Goal: Task Accomplishment & Management: Use online tool/utility

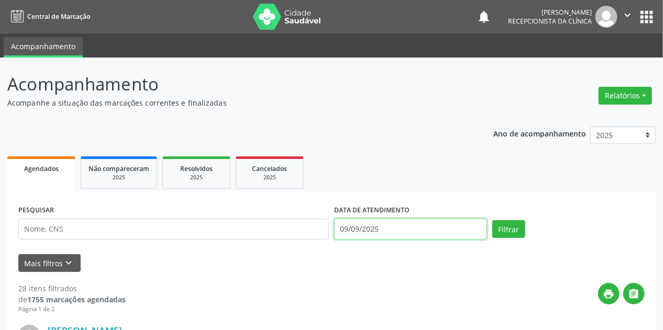
click at [377, 228] on input "09/09/2025" at bounding box center [410, 229] width 153 height 21
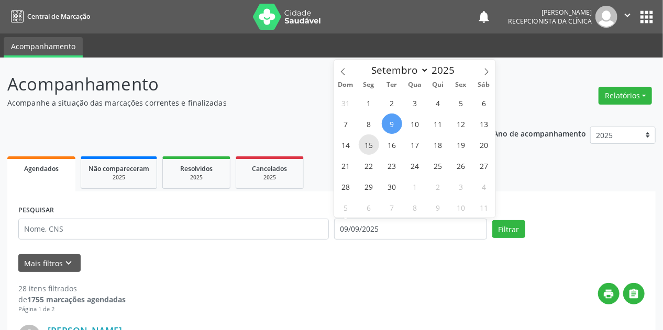
click at [371, 145] on span "15" at bounding box center [369, 145] width 20 height 20
type input "[DATE]"
click at [371, 145] on span "15" at bounding box center [369, 145] width 20 height 20
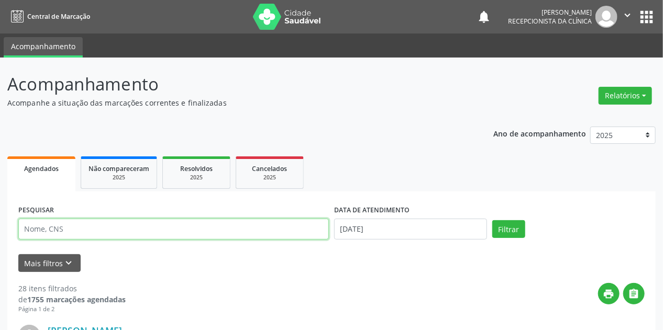
click at [118, 231] on input "text" at bounding box center [173, 229] width 310 height 21
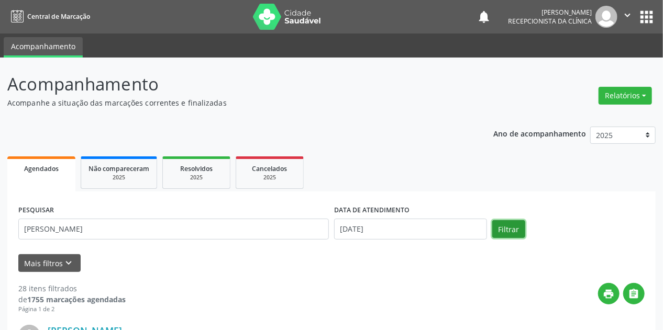
click at [505, 224] on button "Filtrar" at bounding box center [508, 229] width 33 height 18
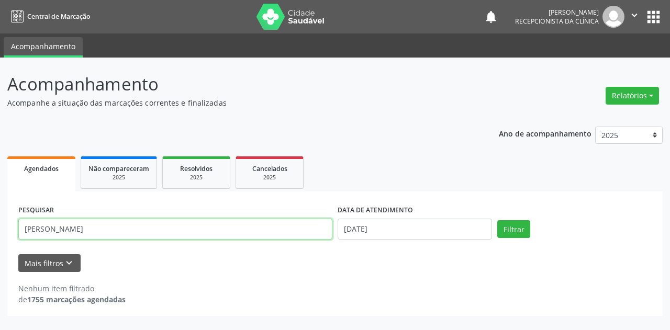
click at [110, 225] on input "[PERSON_NAME]" at bounding box center [175, 229] width 314 height 21
click at [497, 220] on button "Filtrar" at bounding box center [513, 229] width 33 height 18
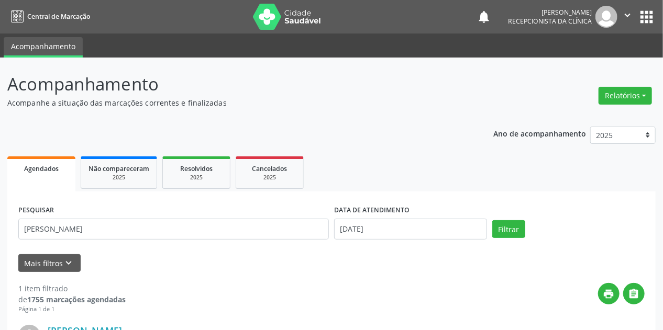
scroll to position [143, 0]
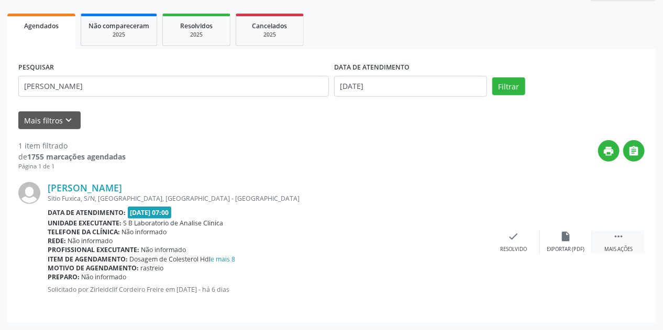
click at [619, 239] on icon "" at bounding box center [619, 237] width 12 height 12
click at [461, 242] on div "print Imprimir" at bounding box center [461, 242] width 52 height 23
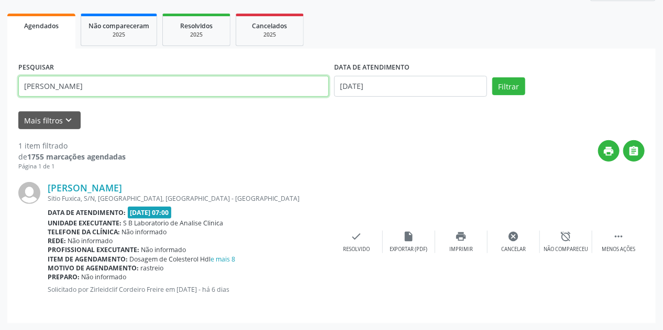
drag, startPoint x: 66, startPoint y: 87, endPoint x: 0, endPoint y: 88, distance: 66.5
click at [0, 88] on div "Acompanhamento Acompanhe a situação das marcações correntes e finalizadas Relat…" at bounding box center [331, 123] width 663 height 416
click at [492, 77] on button "Filtrar" at bounding box center [508, 86] width 33 height 18
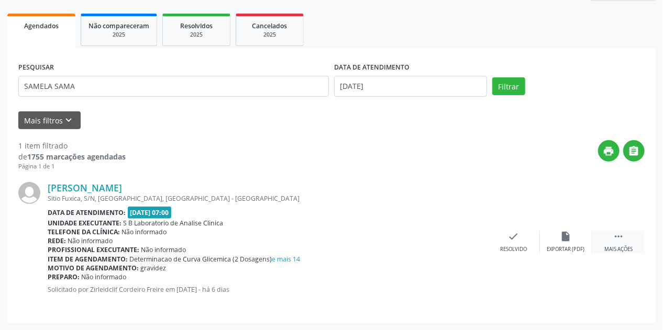
click at [621, 238] on icon "" at bounding box center [619, 237] width 12 height 12
click at [464, 240] on icon "print" at bounding box center [461, 237] width 12 height 12
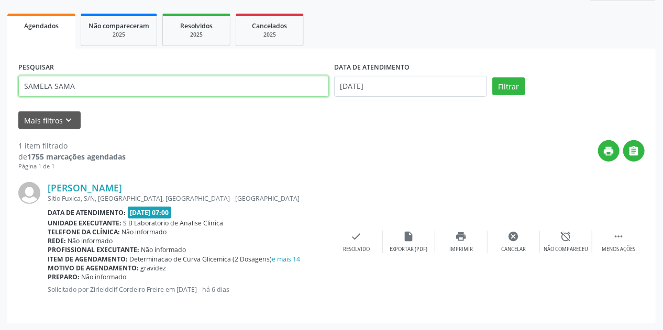
drag, startPoint x: 88, startPoint y: 86, endPoint x: 0, endPoint y: 92, distance: 88.1
click at [0, 91] on div "Acompanhamento Acompanhe a situação das marcações correntes e finalizadas Relat…" at bounding box center [331, 123] width 663 height 416
click at [492, 77] on button "Filtrar" at bounding box center [508, 86] width 33 height 18
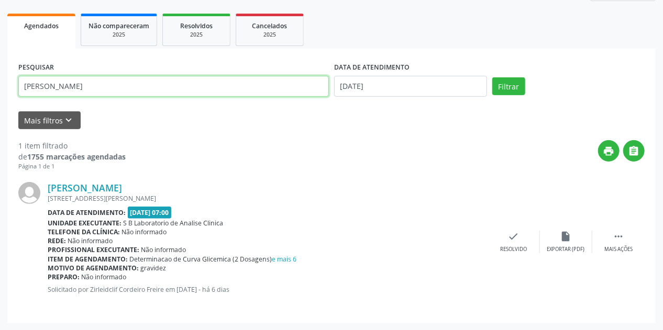
click at [88, 86] on input "[PERSON_NAME]" at bounding box center [173, 86] width 310 height 21
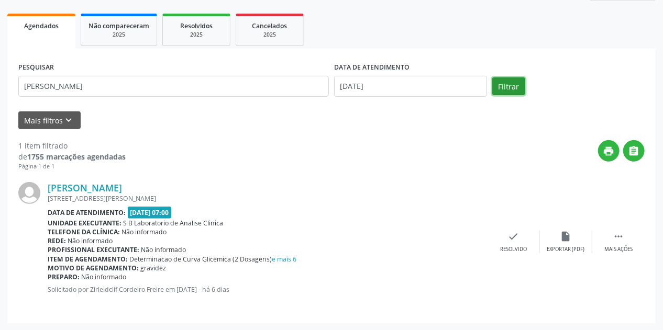
click at [514, 88] on button "Filtrar" at bounding box center [508, 86] width 33 height 18
click at [629, 239] on div " Mais ações" at bounding box center [618, 242] width 52 height 23
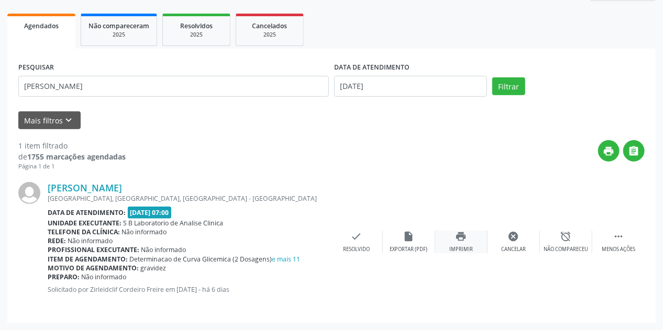
click at [470, 241] on div "print Imprimir" at bounding box center [461, 242] width 52 height 23
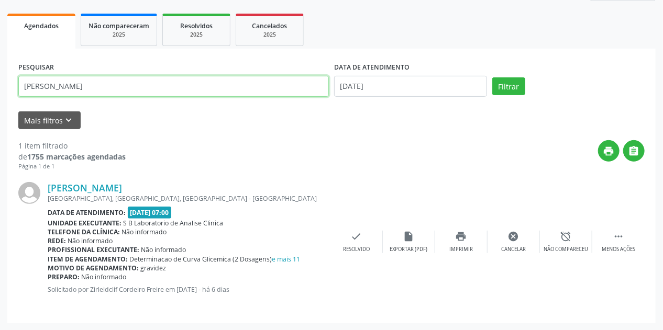
click at [92, 86] on input "[PERSON_NAME]" at bounding box center [173, 86] width 310 height 21
click at [492, 77] on button "Filtrar" at bounding box center [508, 86] width 33 height 18
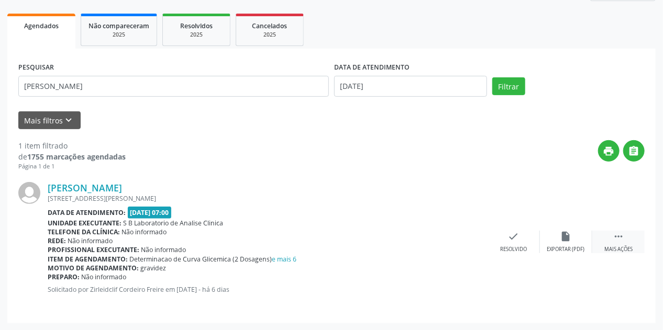
click at [624, 240] on div " Mais ações" at bounding box center [618, 242] width 52 height 23
click at [457, 240] on icon "print" at bounding box center [461, 237] width 12 height 12
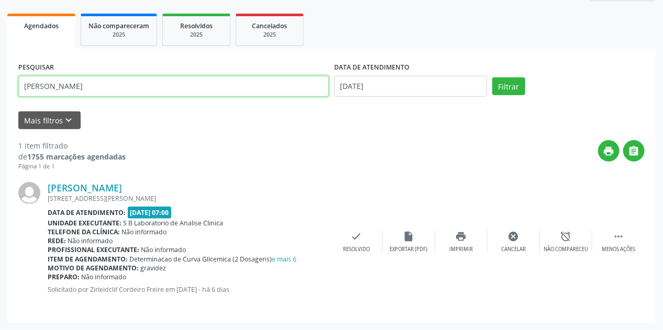
drag, startPoint x: 104, startPoint y: 88, endPoint x: 0, endPoint y: 135, distance: 114.1
click at [0, 135] on div "Acompanhamento Acompanhe a situação das marcações correntes e finalizadas Relat…" at bounding box center [331, 123] width 663 height 416
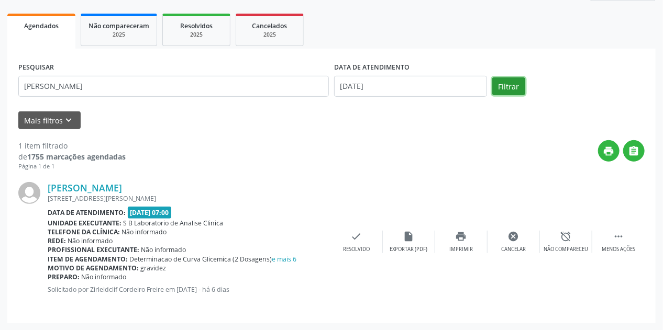
click at [521, 91] on button "Filtrar" at bounding box center [508, 86] width 33 height 18
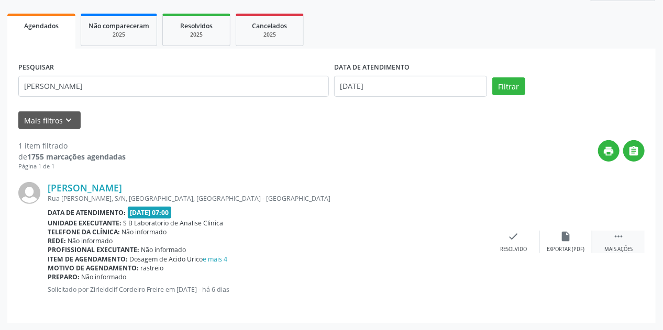
click at [621, 246] on div "Mais ações" at bounding box center [618, 249] width 28 height 7
click at [458, 240] on icon "print" at bounding box center [461, 237] width 12 height 12
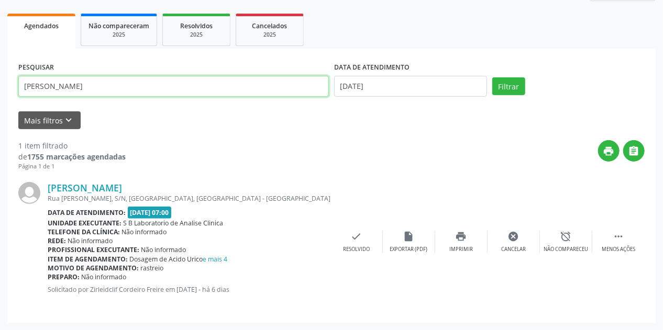
drag, startPoint x: 82, startPoint y: 82, endPoint x: 0, endPoint y: 103, distance: 84.3
click at [0, 103] on div "Acompanhamento Acompanhe a situação das marcações correntes e finalizadas Relat…" at bounding box center [331, 123] width 663 height 416
click at [492, 77] on button "Filtrar" at bounding box center [508, 86] width 33 height 18
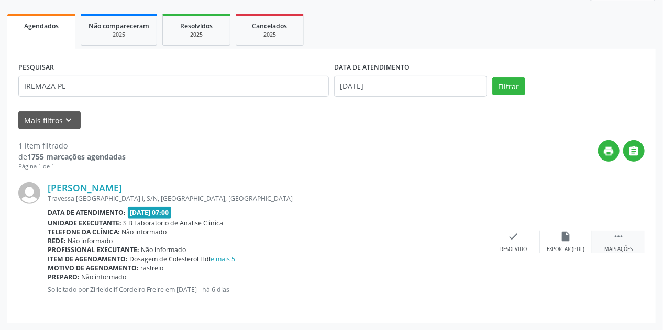
click at [616, 239] on icon "" at bounding box center [619, 237] width 12 height 12
click at [468, 242] on div "print Imprimir" at bounding box center [461, 242] width 52 height 23
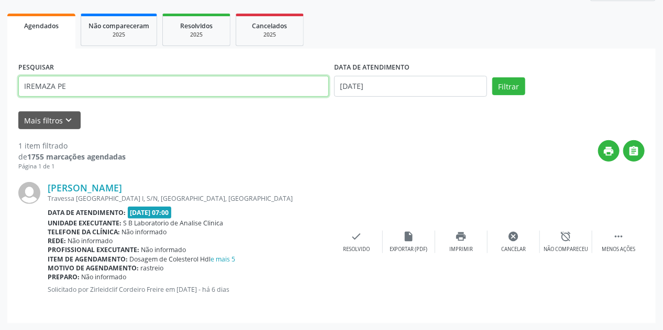
drag, startPoint x: 84, startPoint y: 84, endPoint x: 0, endPoint y: 82, distance: 83.8
click at [0, 82] on div "Acompanhamento Acompanhe a situação das marcações correntes e finalizadas Relat…" at bounding box center [331, 123] width 663 height 416
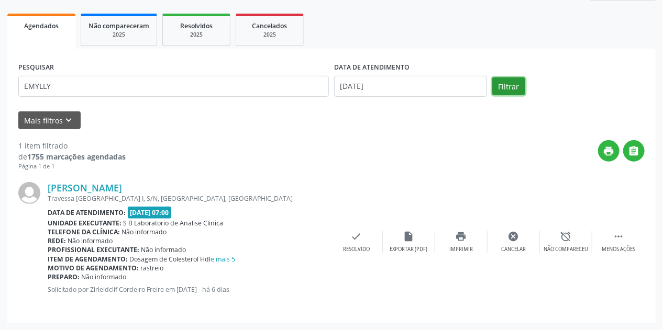
click at [504, 86] on button "Filtrar" at bounding box center [508, 86] width 33 height 18
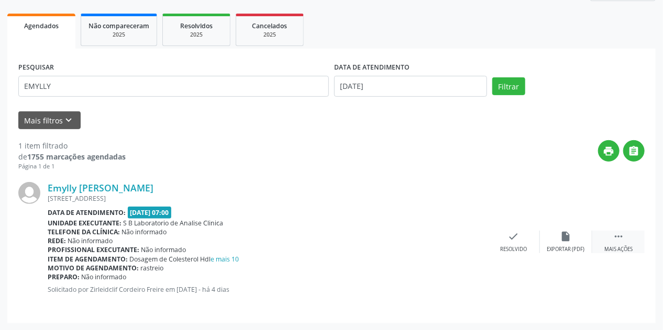
click at [619, 240] on icon "" at bounding box center [619, 237] width 12 height 12
click at [463, 246] on div "Imprimir" at bounding box center [461, 249] width 24 height 7
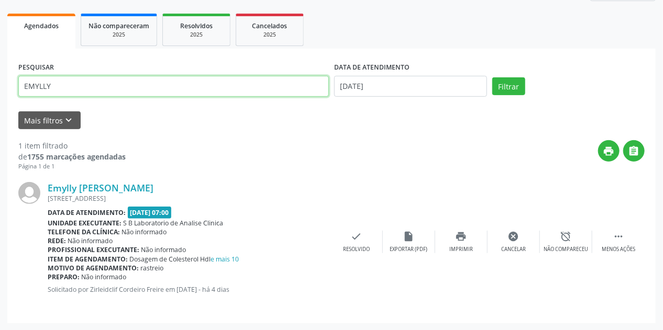
drag, startPoint x: 68, startPoint y: 86, endPoint x: 0, endPoint y: 90, distance: 67.7
click at [0, 90] on div "Acompanhamento Acompanhe a situação das marcações correntes e finalizadas Relat…" at bounding box center [331, 123] width 663 height 416
click at [492, 77] on button "Filtrar" at bounding box center [508, 86] width 33 height 18
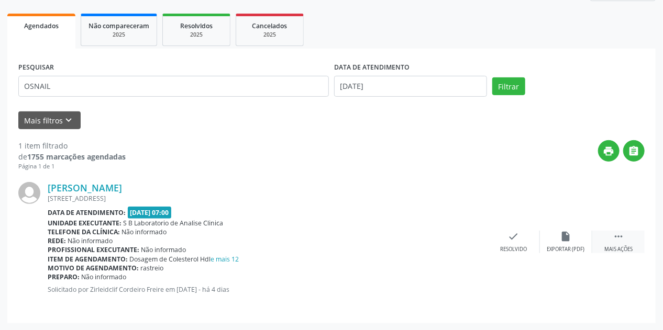
click at [620, 238] on icon "" at bounding box center [619, 237] width 12 height 12
click at [469, 246] on div "Imprimir" at bounding box center [461, 249] width 24 height 7
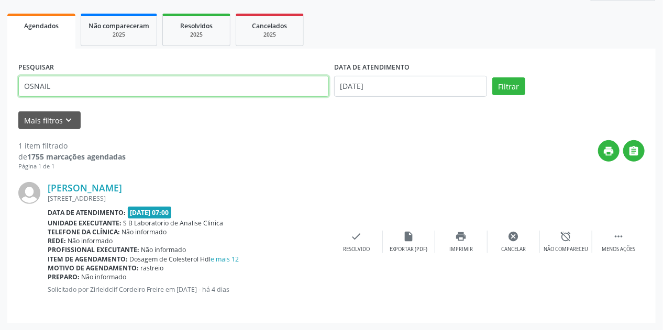
drag, startPoint x: 101, startPoint y: 91, endPoint x: 0, endPoint y: 98, distance: 101.3
click at [0, 98] on div "Acompanhamento Acompanhe a situação das marcações correntes e finalizadas Relat…" at bounding box center [331, 123] width 663 height 416
click at [492, 77] on button "Filtrar" at bounding box center [508, 86] width 33 height 18
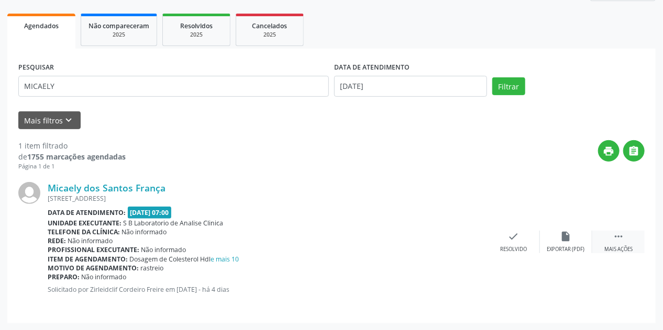
click at [622, 238] on icon "" at bounding box center [619, 237] width 12 height 12
click at [464, 242] on div "print Imprimir" at bounding box center [461, 242] width 52 height 23
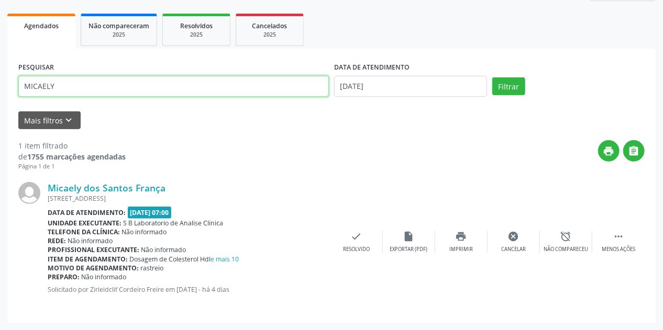
drag, startPoint x: 93, startPoint y: 88, endPoint x: 0, endPoint y: 118, distance: 97.4
click at [0, 118] on div "Acompanhamento Acompanhe a situação das marcações correntes e finalizadas Relat…" at bounding box center [331, 123] width 663 height 416
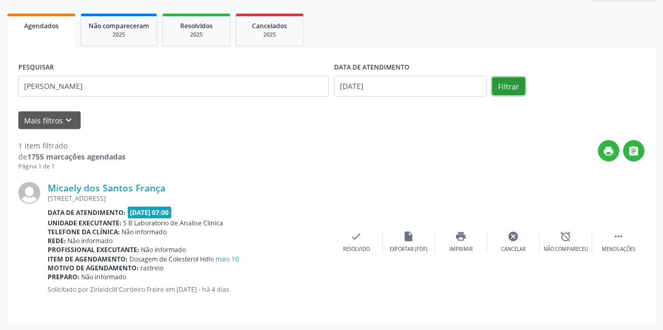
click at [508, 84] on button "Filtrar" at bounding box center [508, 86] width 33 height 18
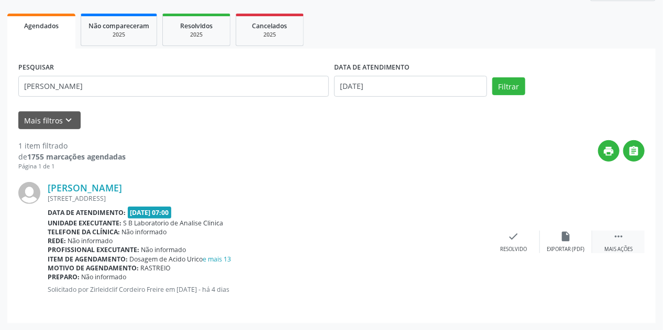
click at [619, 239] on icon "" at bounding box center [619, 237] width 12 height 12
click at [465, 239] on icon "print" at bounding box center [461, 237] width 12 height 12
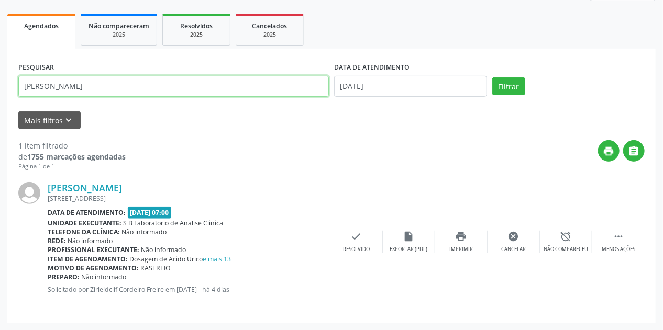
click at [84, 85] on input "[PERSON_NAME]" at bounding box center [173, 86] width 310 height 21
click at [492, 77] on button "Filtrar" at bounding box center [508, 86] width 33 height 18
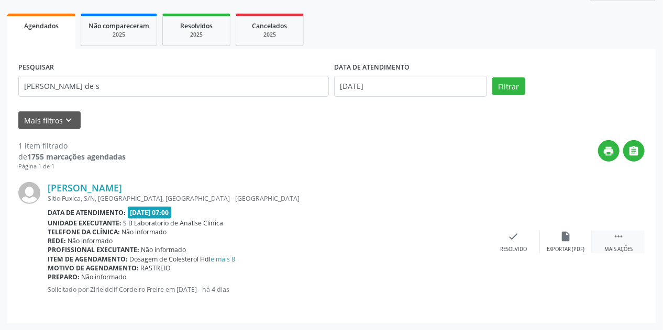
click at [616, 242] on div " Mais ações" at bounding box center [618, 242] width 52 height 23
click at [464, 242] on div "print Imprimir" at bounding box center [461, 242] width 52 height 23
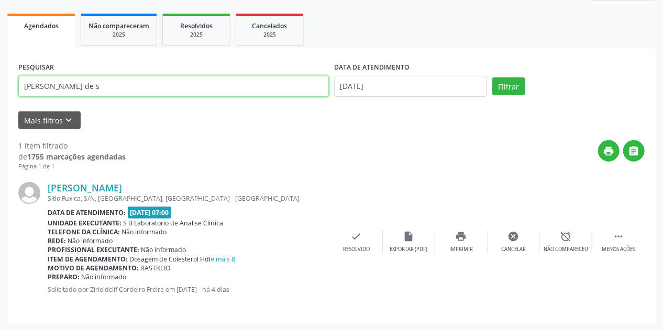
drag, startPoint x: 150, startPoint y: 92, endPoint x: 0, endPoint y: 77, distance: 151.0
click at [0, 77] on div "Acompanhamento Acompanhe a situação das marcações correntes e finalizadas Relat…" at bounding box center [331, 123] width 663 height 416
type input "[PERSON_NAME]"
click at [492, 77] on button "Filtrar" at bounding box center [508, 86] width 33 height 18
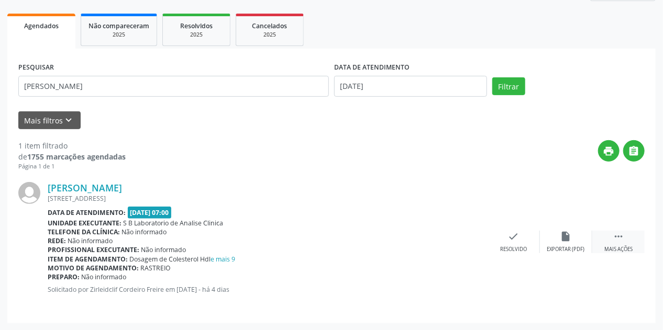
click at [623, 239] on icon "" at bounding box center [619, 237] width 12 height 12
click at [461, 242] on div "print Imprimir" at bounding box center [461, 242] width 52 height 23
click at [460, 240] on icon "print" at bounding box center [461, 237] width 12 height 12
